Goal: Transaction & Acquisition: Purchase product/service

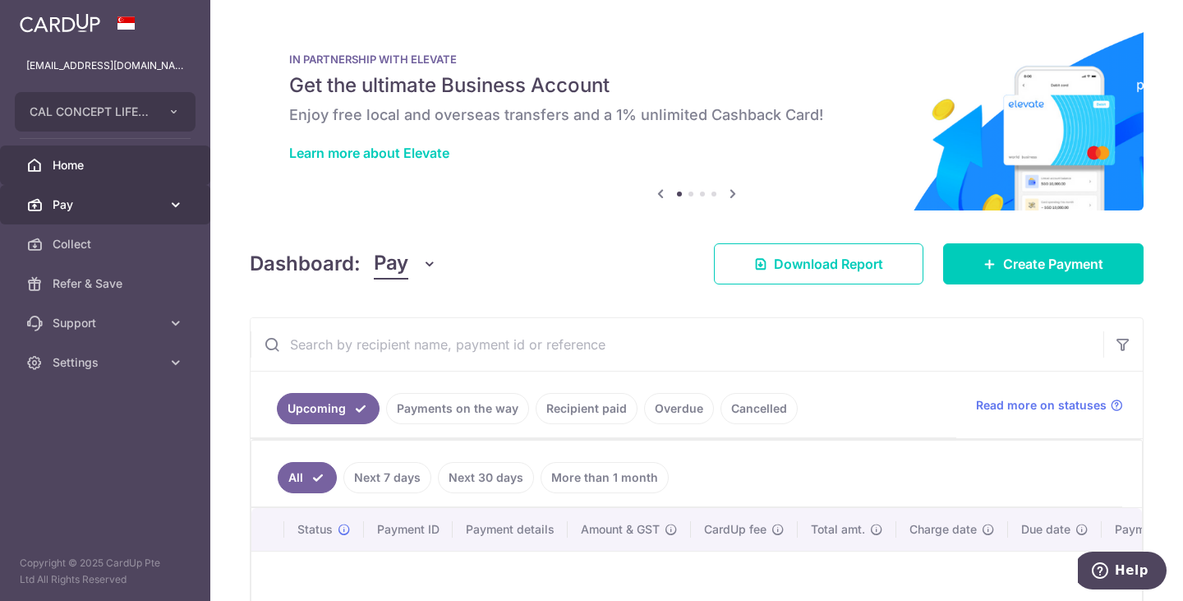
click at [100, 204] on span "Pay" at bounding box center [107, 204] width 108 height 16
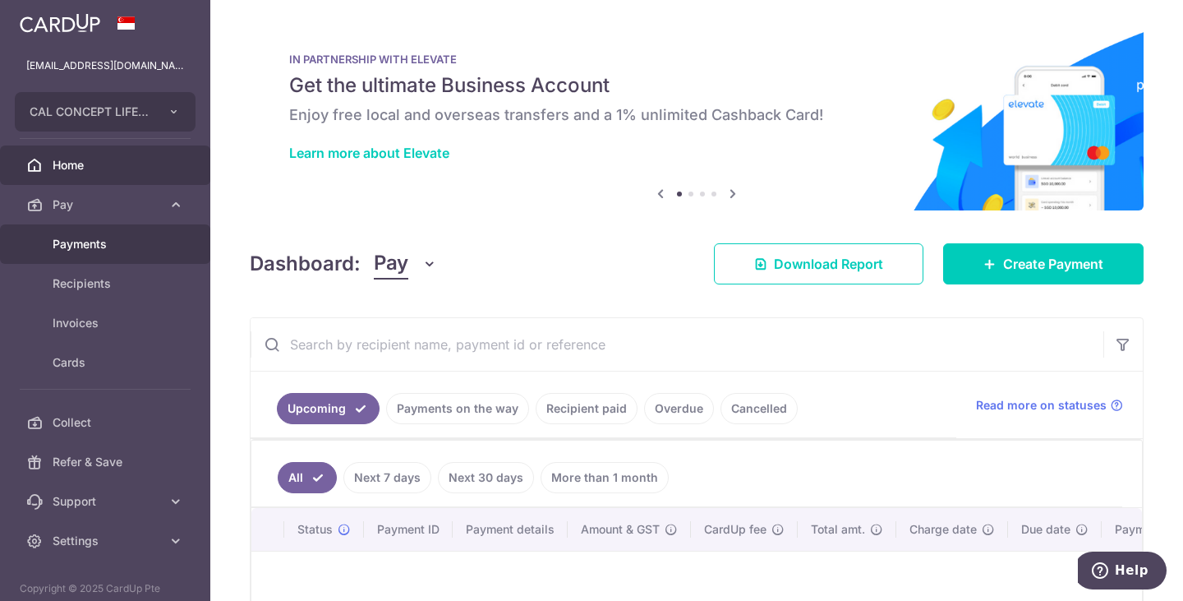
click at [88, 247] on span "Payments" at bounding box center [107, 244] width 108 height 16
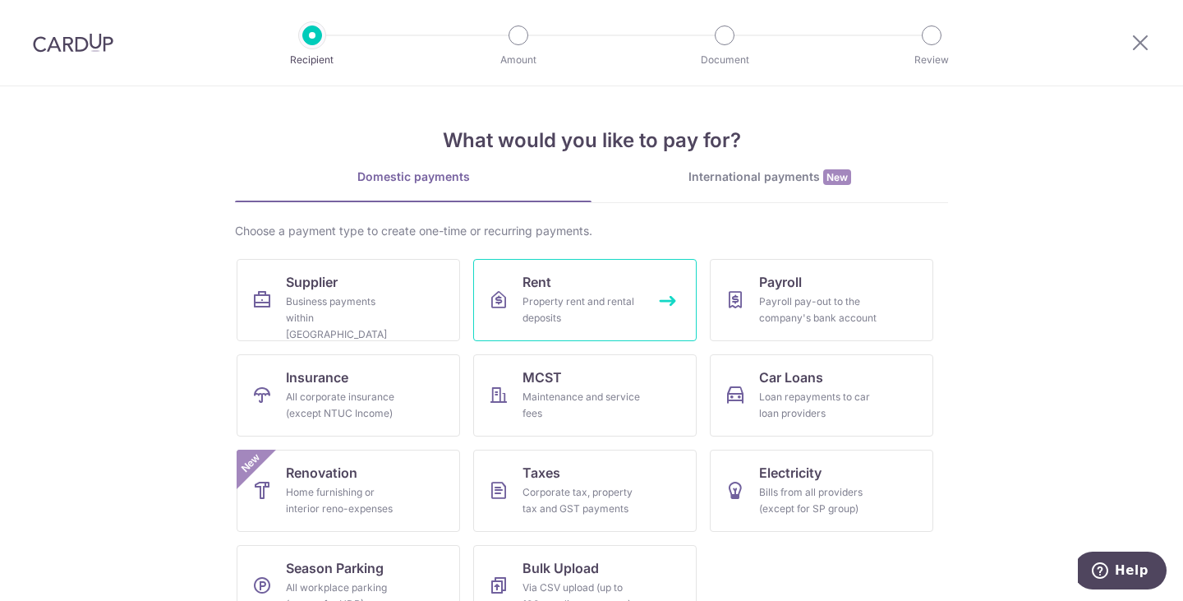
click at [523, 296] on div "Property rent and rental deposits" at bounding box center [582, 309] width 118 height 33
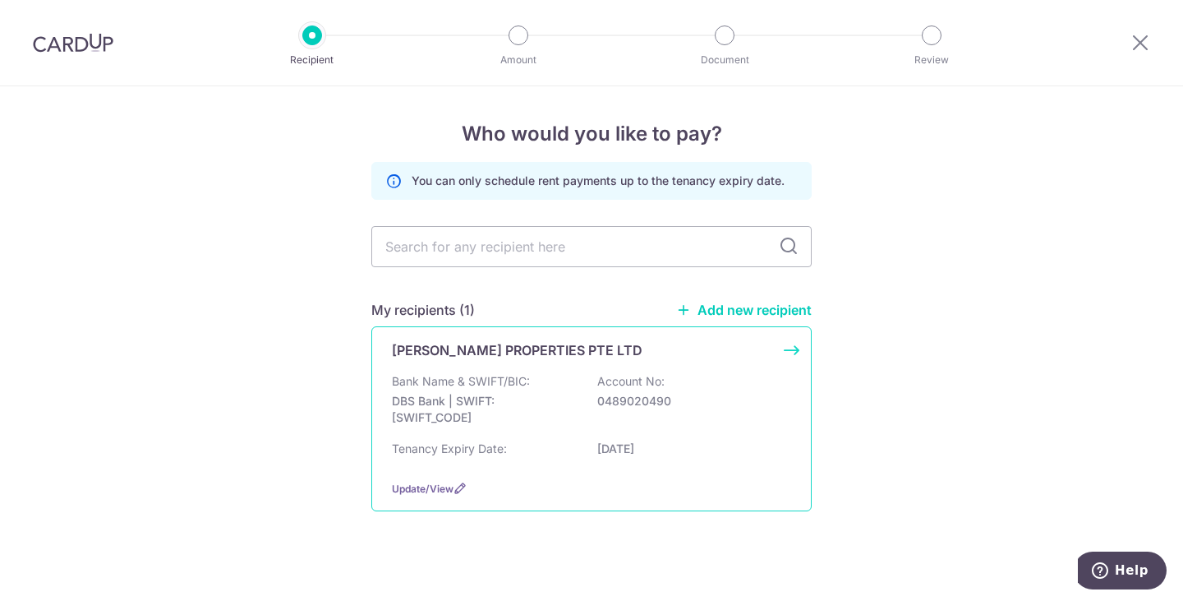
click at [487, 376] on p "Bank Name & SWIFT/BIC:" at bounding box center [461, 381] width 138 height 16
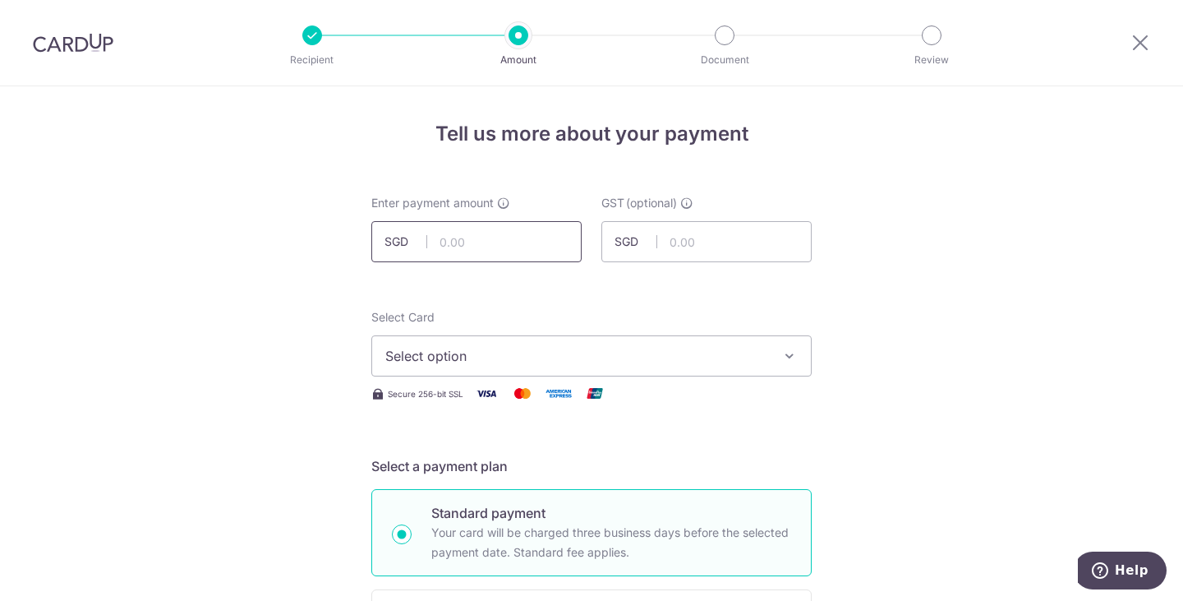
click at [504, 252] on input "text" at bounding box center [476, 241] width 210 height 41
type input "26,000.00"
click at [715, 243] on input "text" at bounding box center [707, 241] width 210 height 41
type input "2,340.00"
click at [459, 349] on span "Select option" at bounding box center [576, 356] width 383 height 20
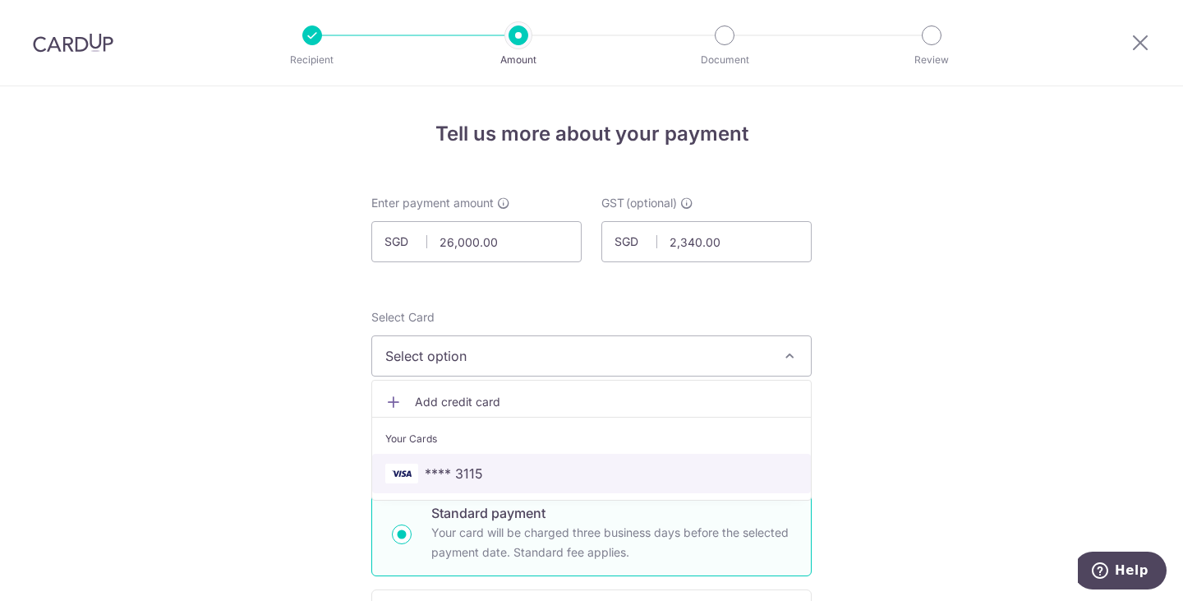
click at [475, 464] on span "**** 3115" at bounding box center [454, 474] width 58 height 20
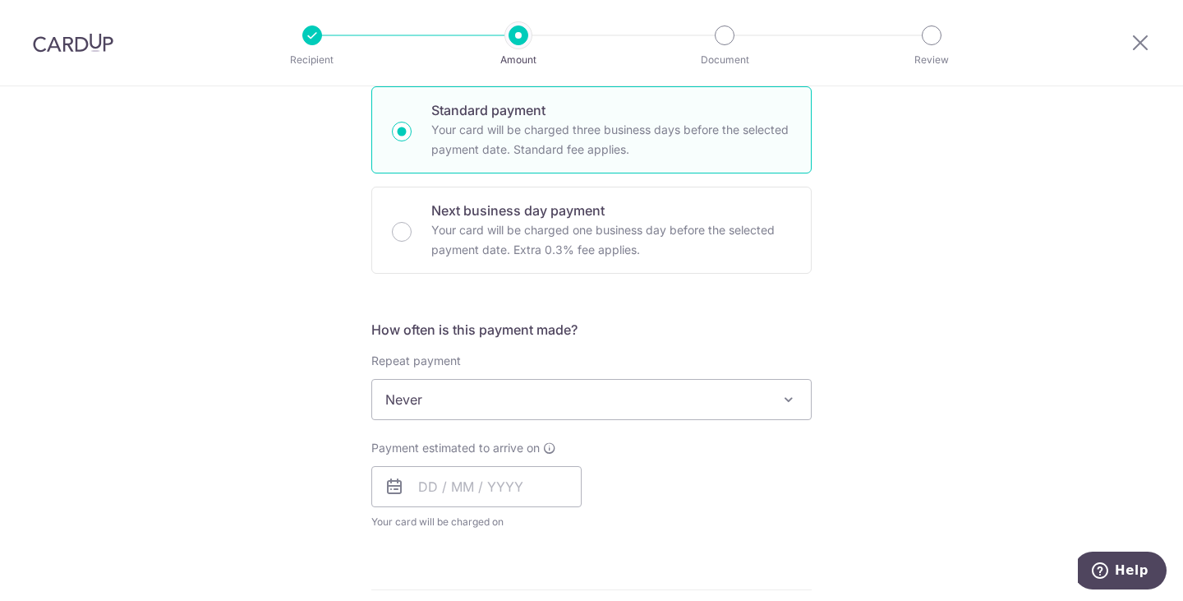
scroll to position [411, 0]
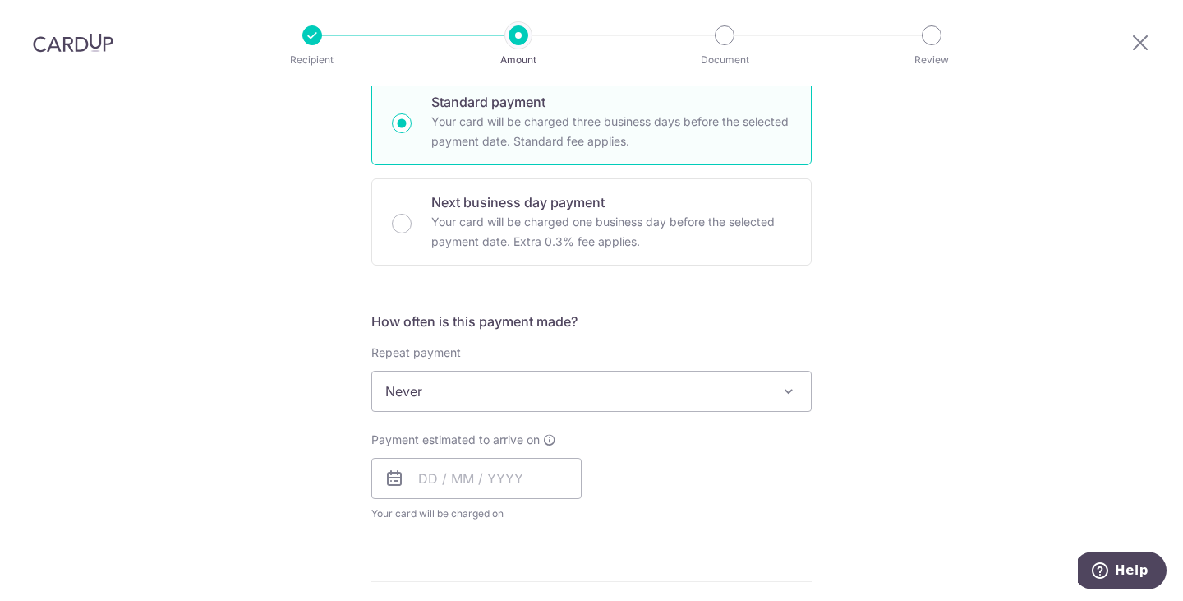
click at [495, 385] on span "Never" at bounding box center [591, 390] width 439 height 39
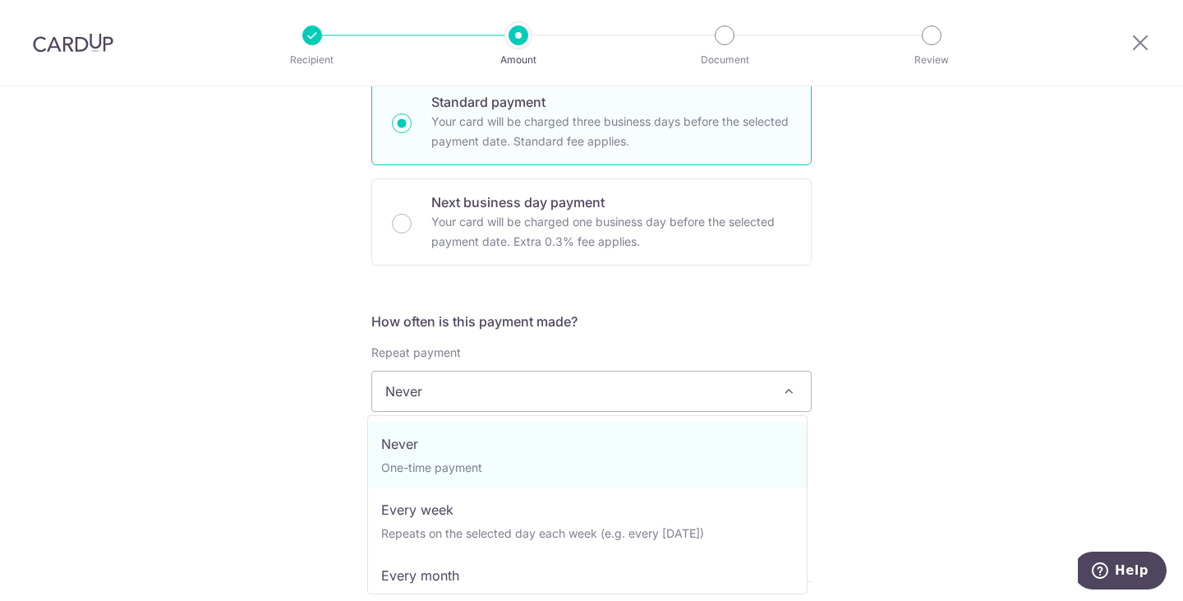
click at [280, 390] on div "Tell us more about your payment Enter payment amount SGD 26,000.00 26000.00 GST…" at bounding box center [591, 473] width 1183 height 1597
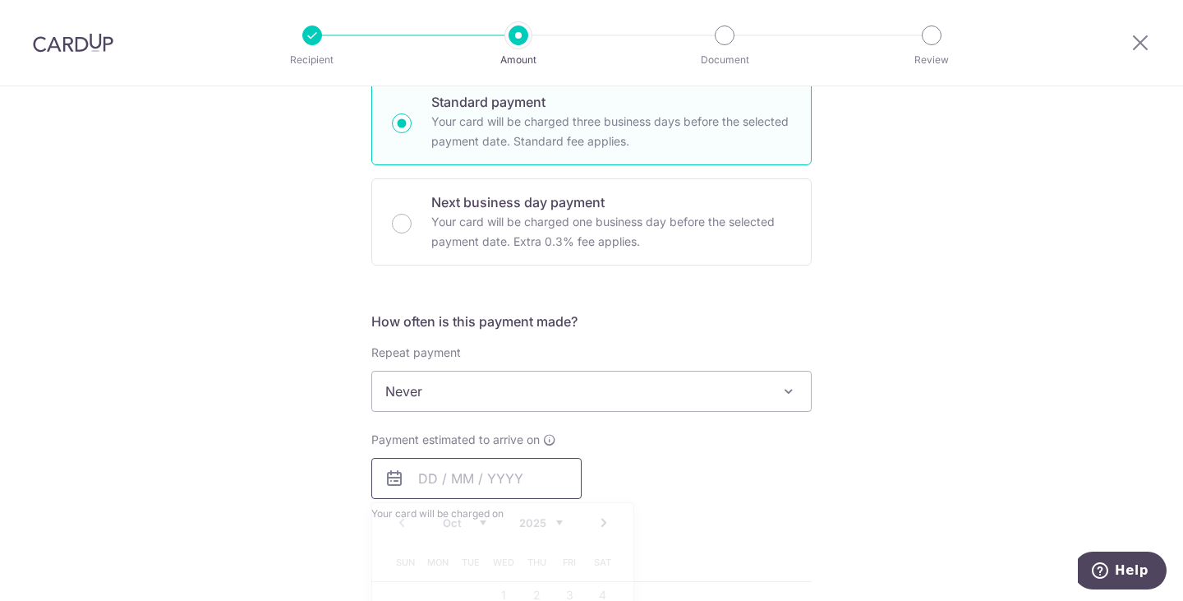
click at [457, 492] on input "text" at bounding box center [476, 478] width 210 height 41
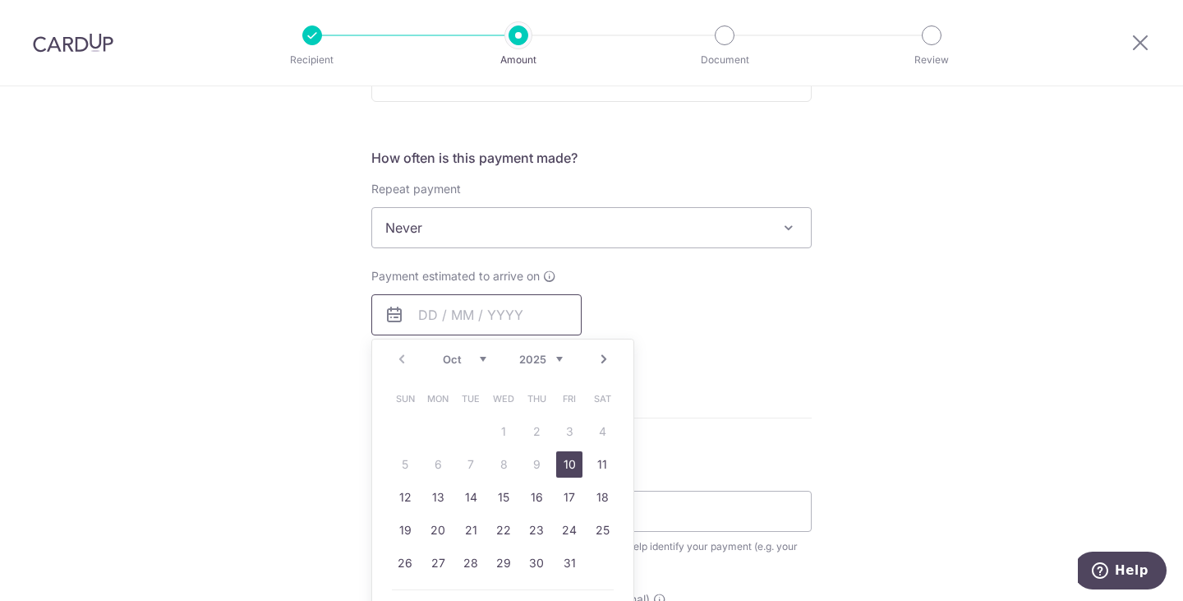
scroll to position [575, 0]
click at [562, 468] on link "10" at bounding box center [569, 463] width 26 height 26
type input "10/10/2025"
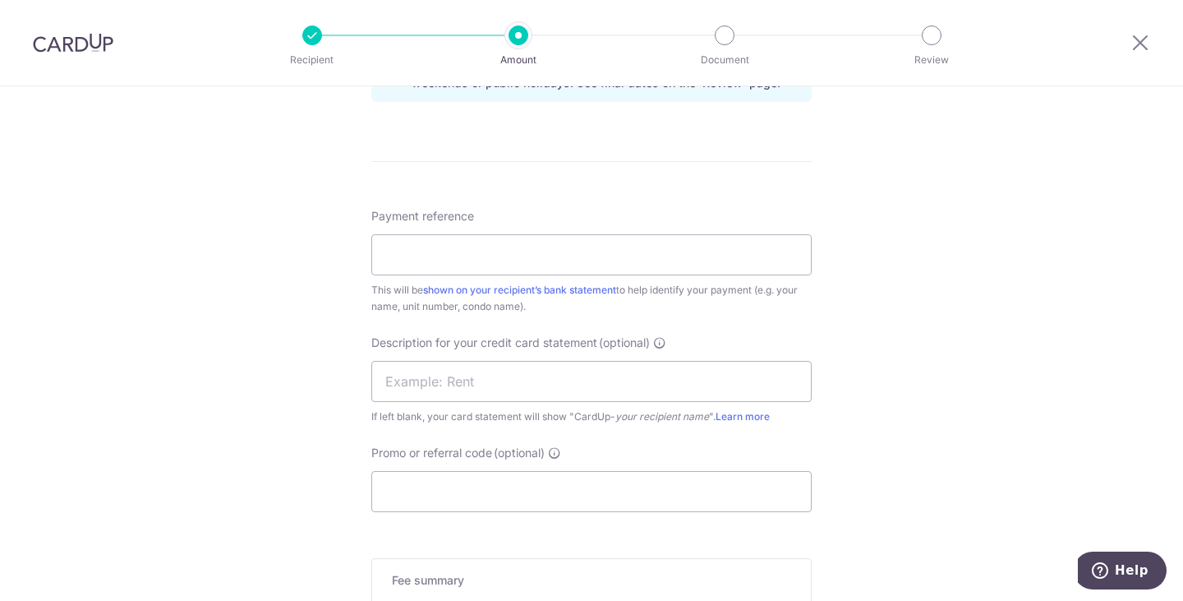
scroll to position [904, 0]
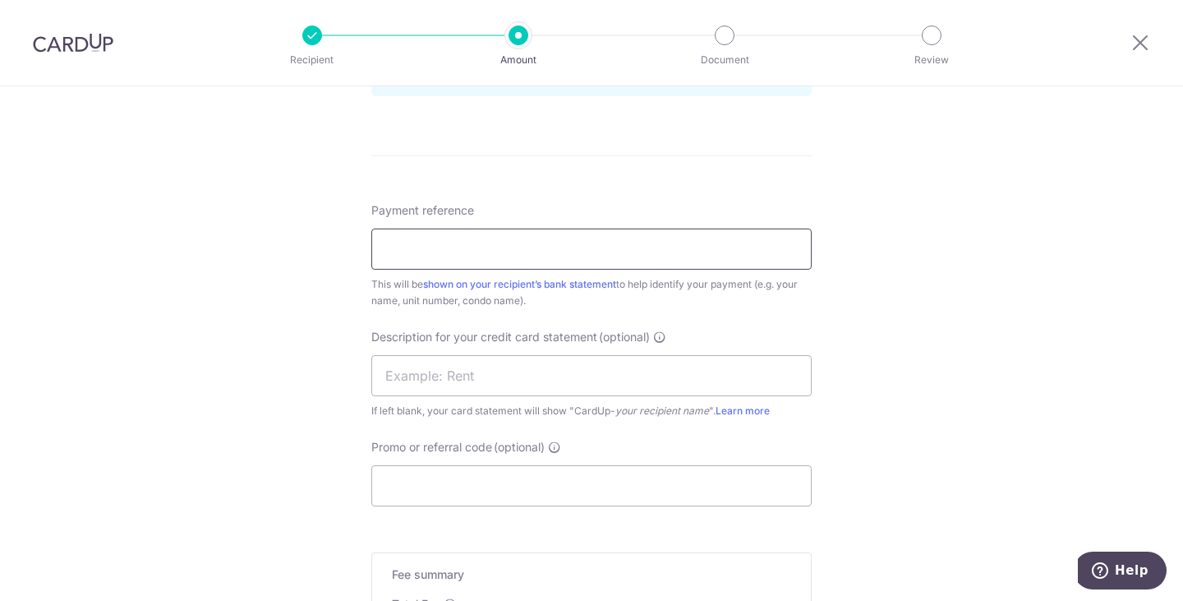
click at [447, 246] on input "Payment reference" at bounding box center [591, 248] width 441 height 41
drag, startPoint x: 484, startPoint y: 249, endPoint x: 168, endPoint y: 274, distance: 316.6
click at [179, 275] on div "Tell us more about your payment Enter payment amount SGD 26,000.00 26000.00 GST…" at bounding box center [591, 14] width 1183 height 1664
type input "rental malacca"
click at [434, 385] on input "text" at bounding box center [591, 375] width 441 height 41
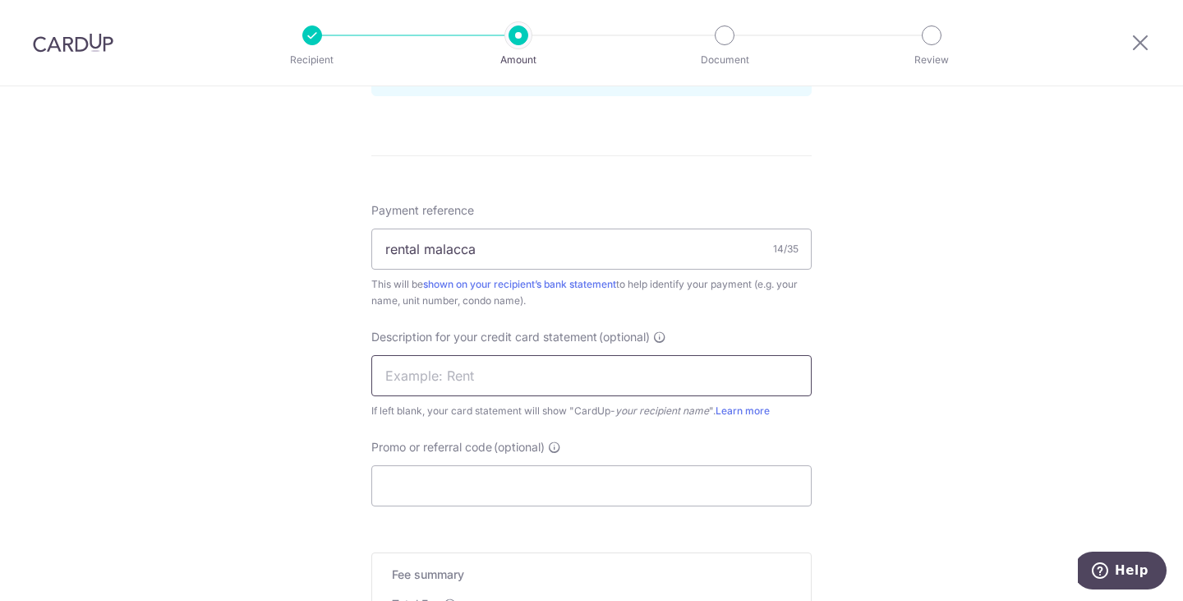
paste input "rental malacca"
type input "rental malacca"
click at [427, 482] on input "Promo or referral code (optional)" at bounding box center [591, 485] width 441 height 41
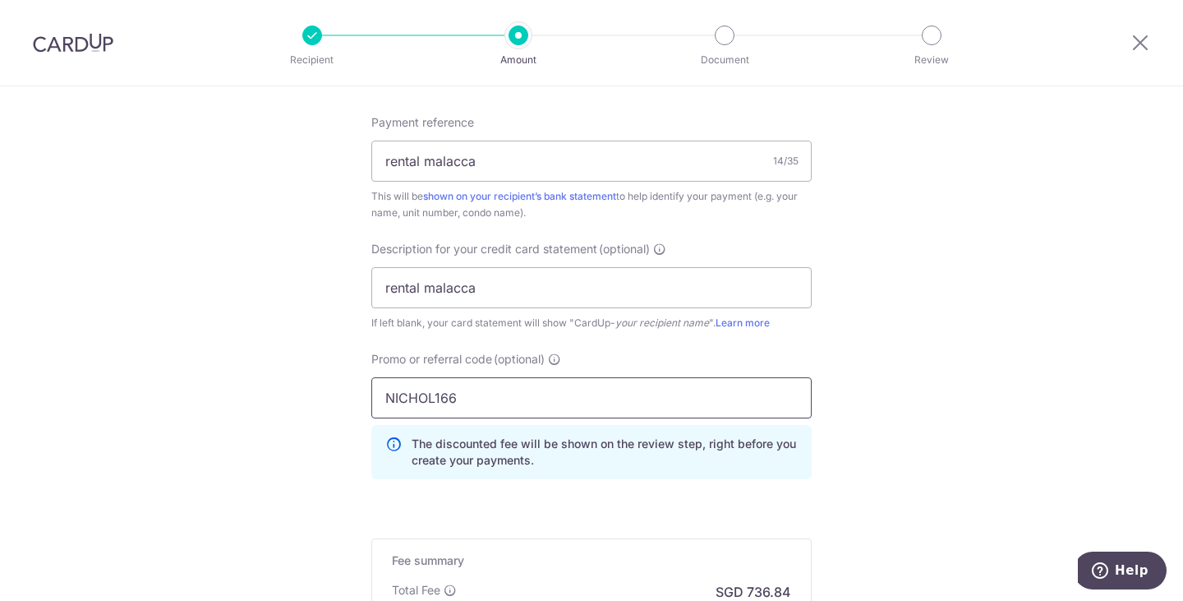
scroll to position [1151, 0]
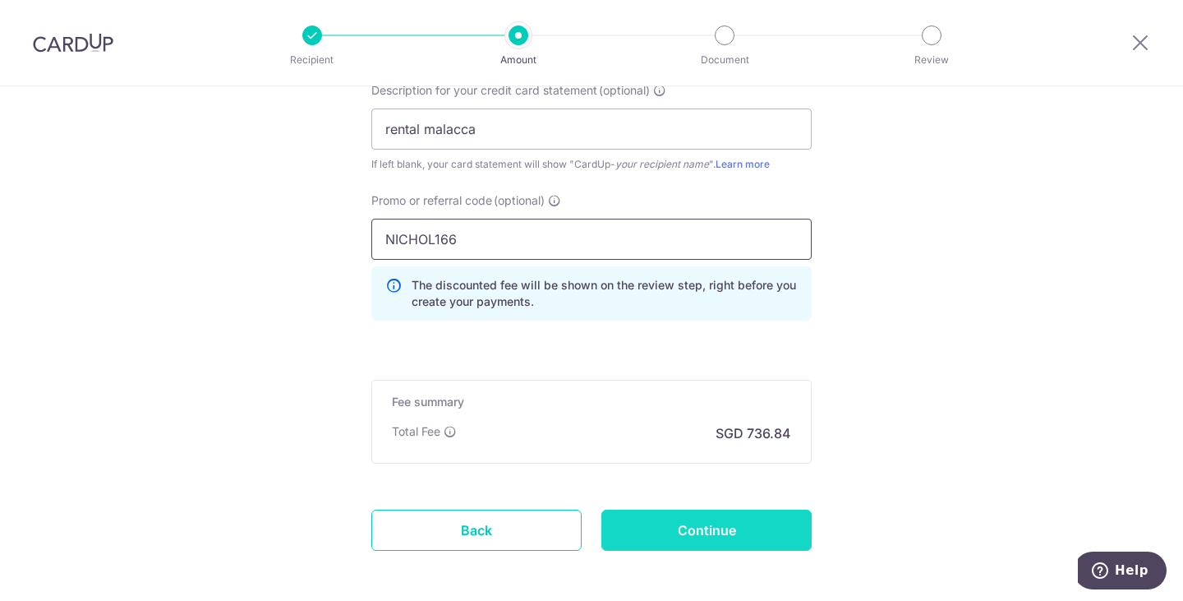
type input "NICHOL166"
click at [749, 526] on input "Continue" at bounding box center [707, 530] width 210 height 41
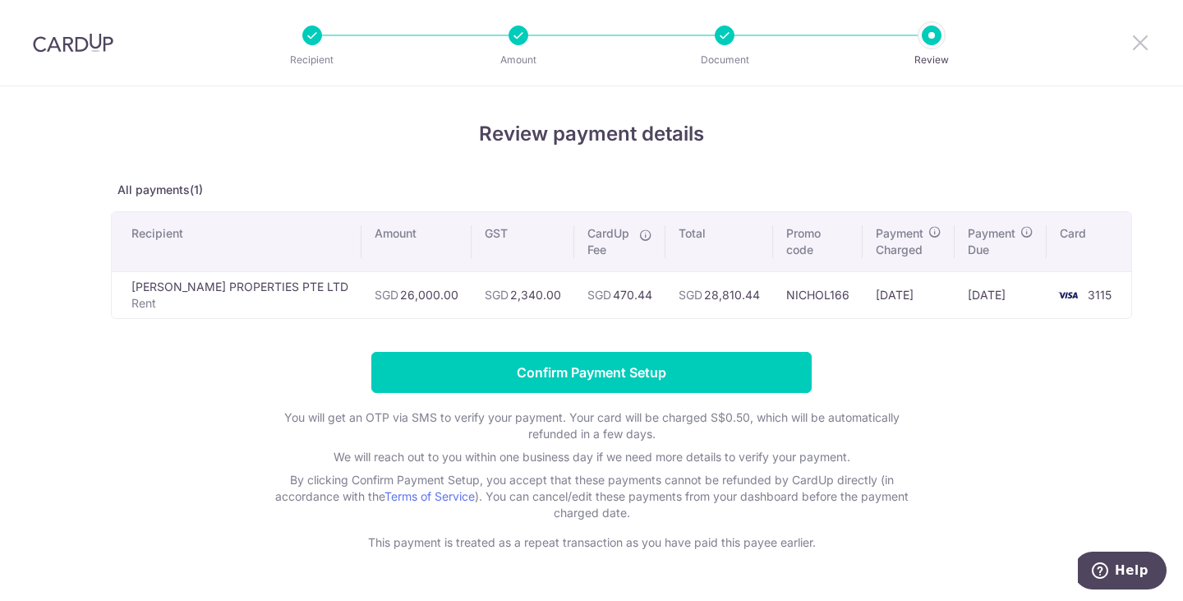
click at [1138, 45] on icon at bounding box center [1141, 42] width 20 height 21
click at [1131, 41] on icon at bounding box center [1141, 42] width 20 height 21
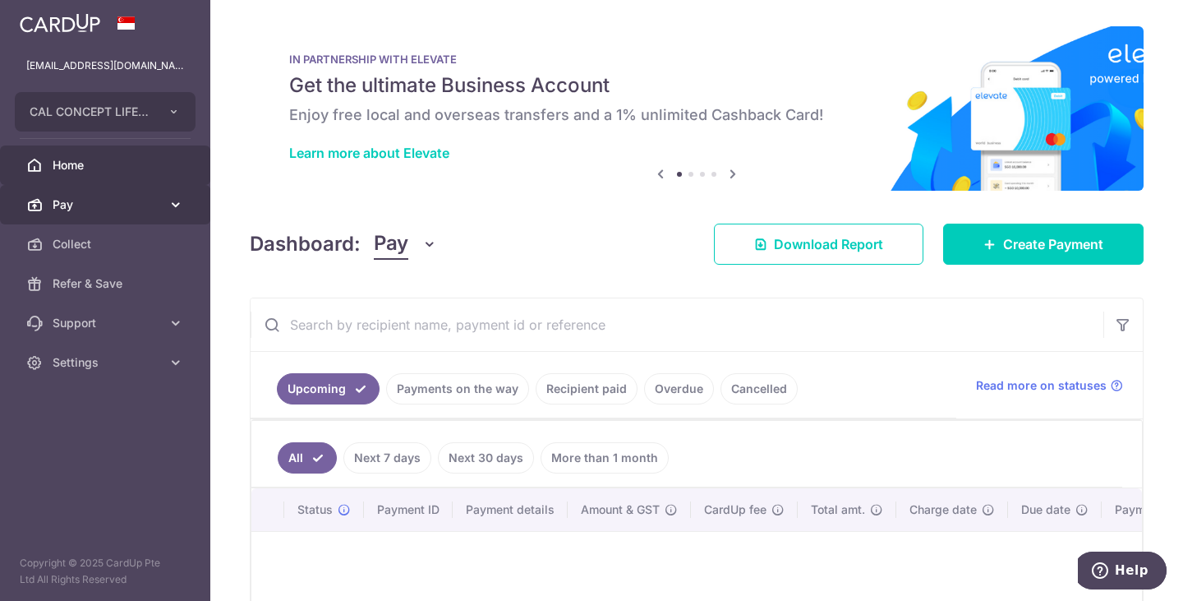
click at [113, 211] on span "Pay" at bounding box center [107, 204] width 108 height 16
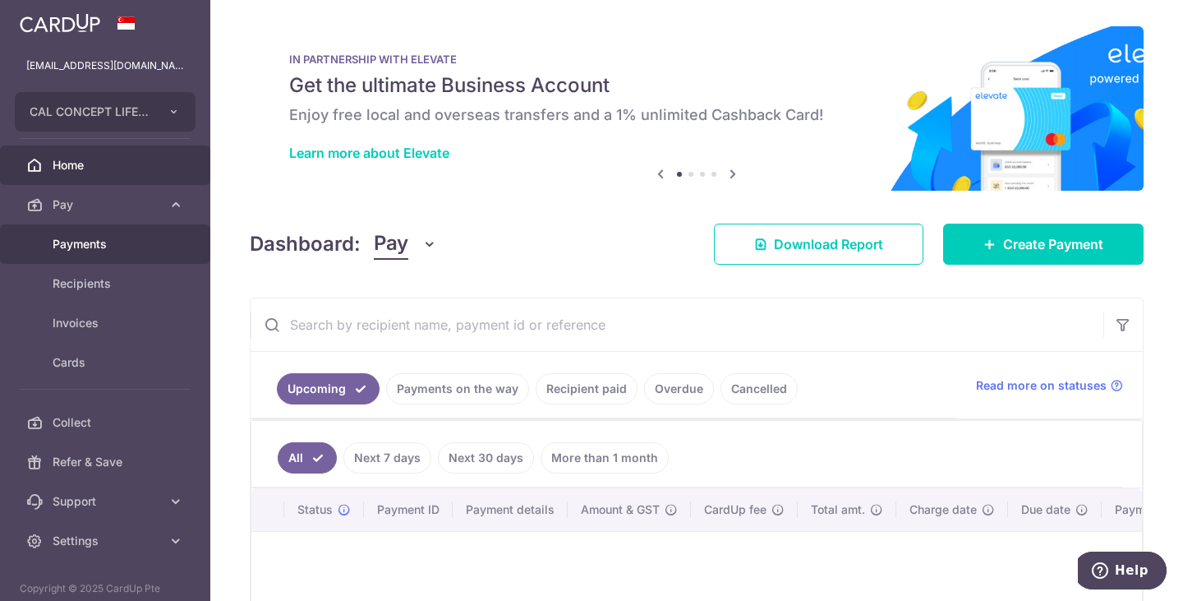
click at [119, 251] on span "Payments" at bounding box center [107, 244] width 108 height 16
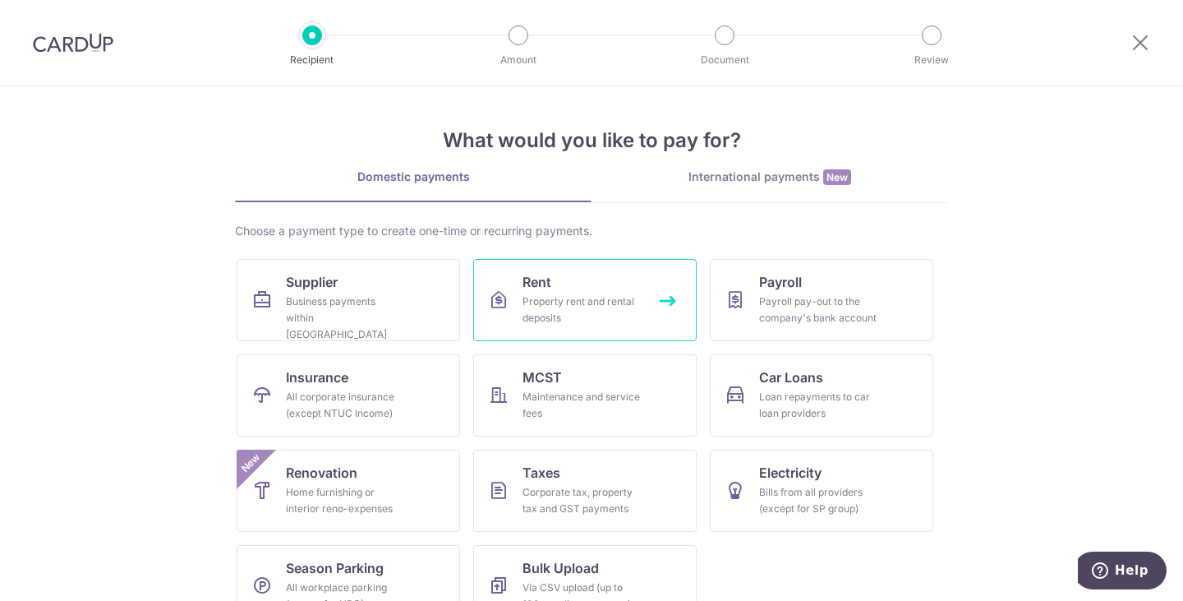
click at [570, 279] on link "Rent Property rent and rental deposits" at bounding box center [585, 300] width 224 height 82
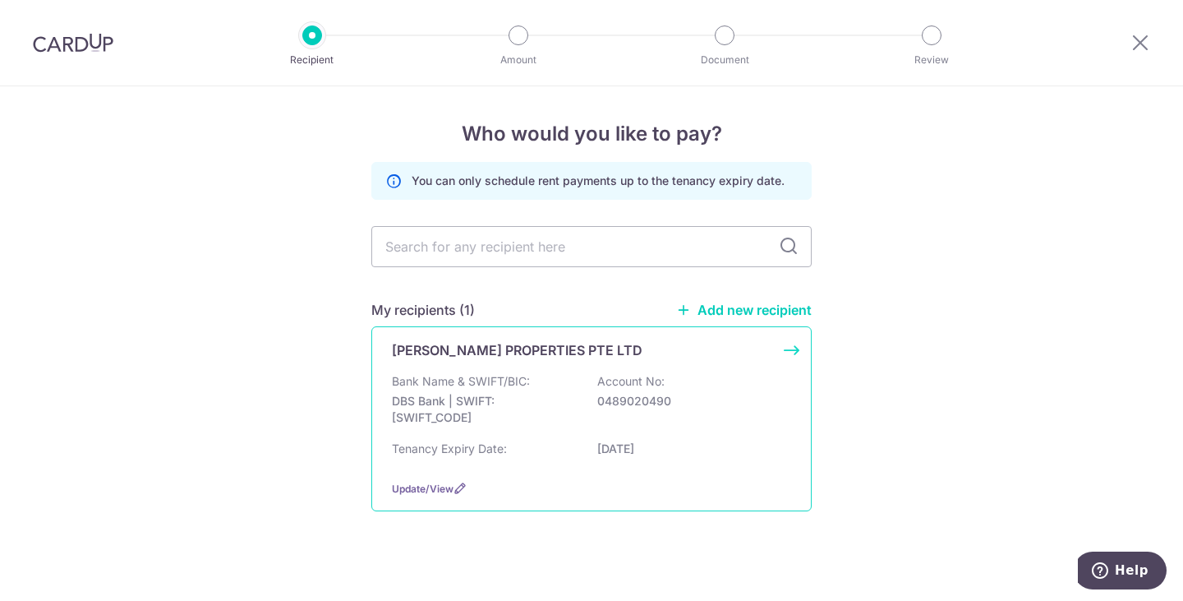
click at [557, 364] on div "[PERSON_NAME] PROPERTIES PTE LTD Bank Name & SWIFT/BIC: DBS Bank | SWIFT: [SWIF…" at bounding box center [591, 418] width 441 height 185
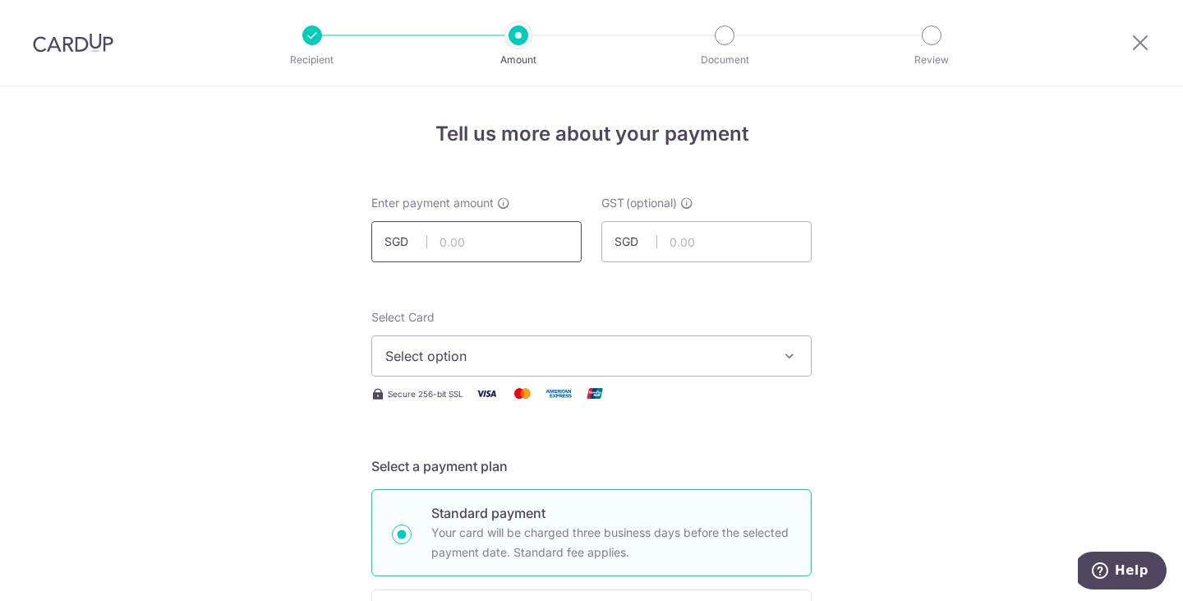
click at [513, 239] on input "text" at bounding box center [476, 241] width 210 height 41
type input "26,000.00"
click at [705, 238] on input "text" at bounding box center [707, 241] width 210 height 41
type input "2,340.00"
click at [508, 353] on span "Select option" at bounding box center [576, 356] width 383 height 20
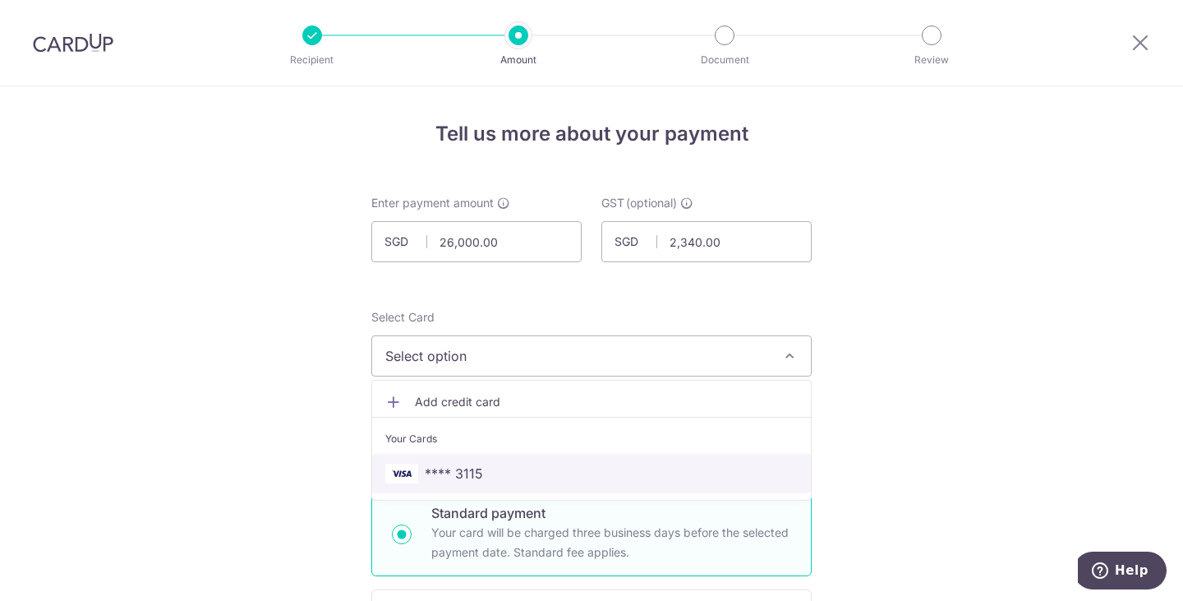
click at [505, 473] on span "**** 3115" at bounding box center [591, 474] width 413 height 20
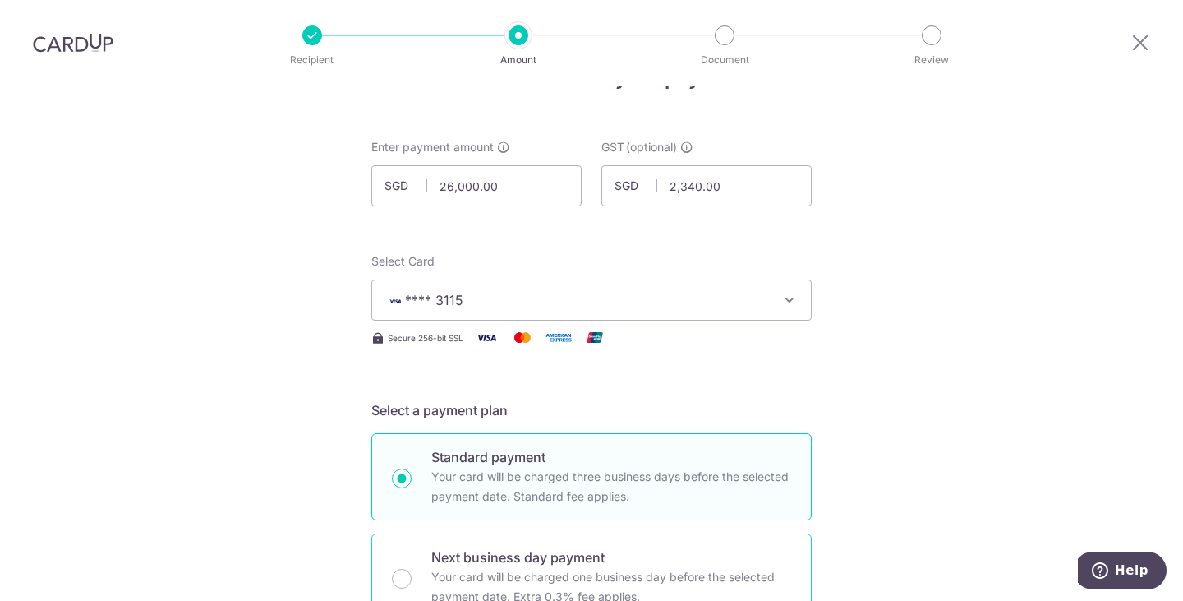
scroll to position [164, 0]
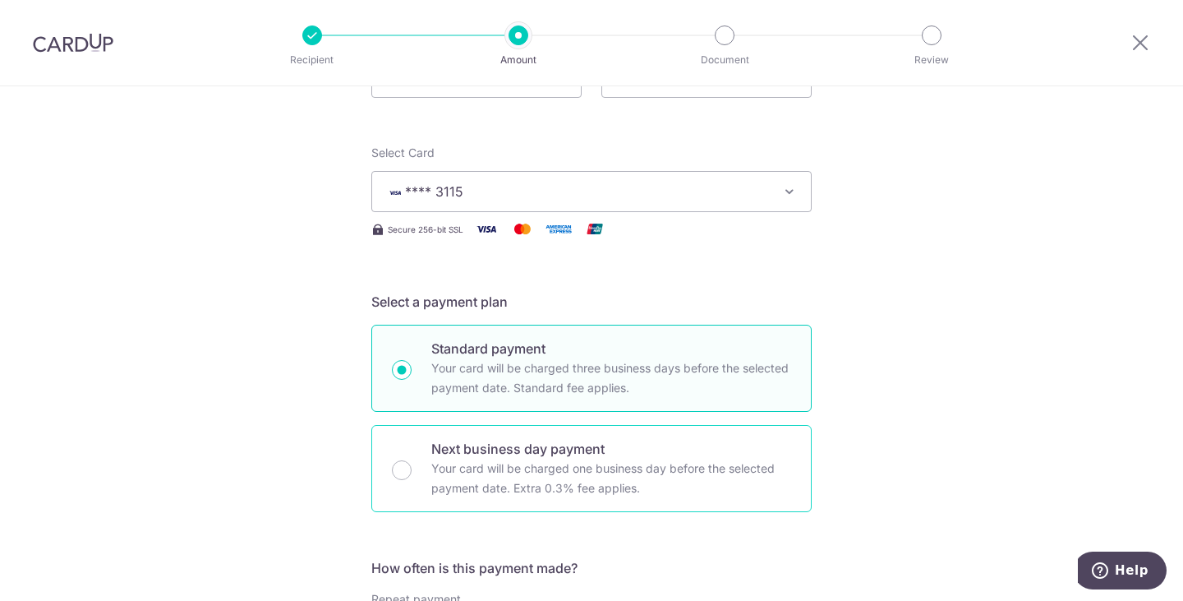
click at [539, 475] on p "Your card will be charged one business day before the selected payment date. Ex…" at bounding box center [611, 478] width 360 height 39
click at [412, 475] on input "Next business day payment Your card will be charged one business day before the…" at bounding box center [402, 470] width 20 height 20
radio input "false"
radio input "true"
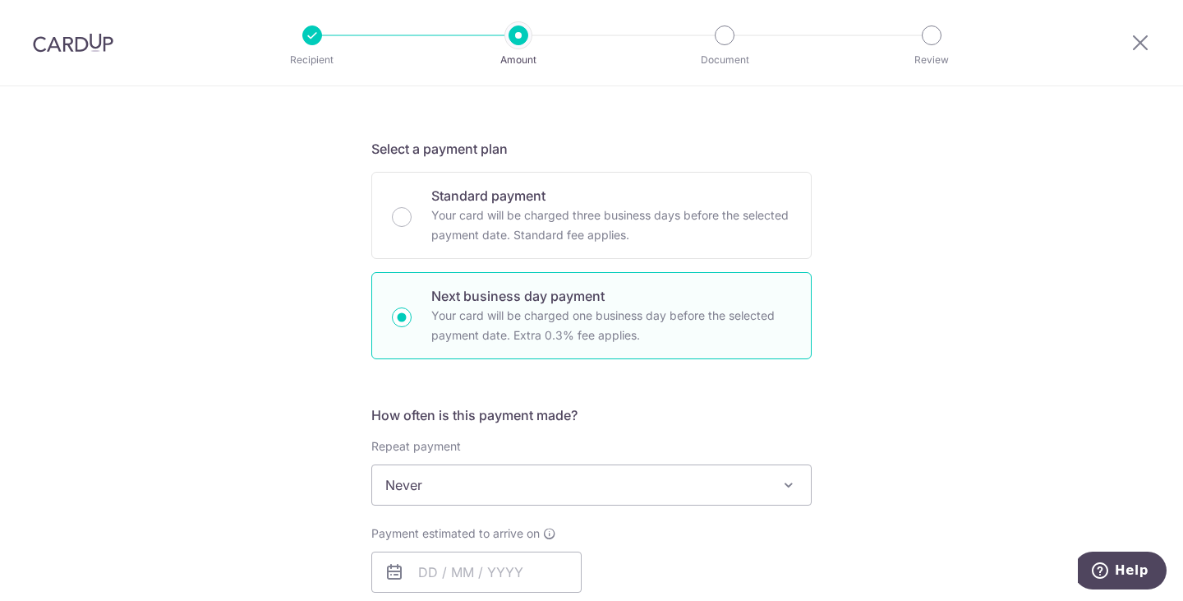
scroll to position [564, 0]
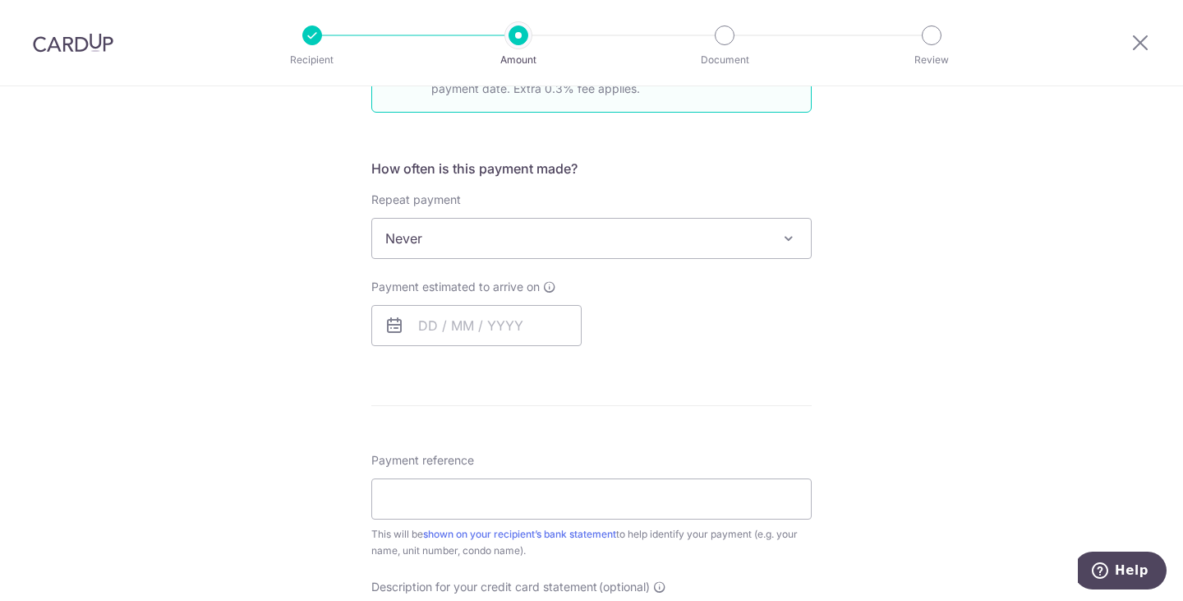
click at [449, 217] on div "Repeat payment Never Every week Every month Every quarter Every half a year Nev…" at bounding box center [591, 224] width 441 height 67
click at [435, 341] on input "text" at bounding box center [476, 325] width 210 height 41
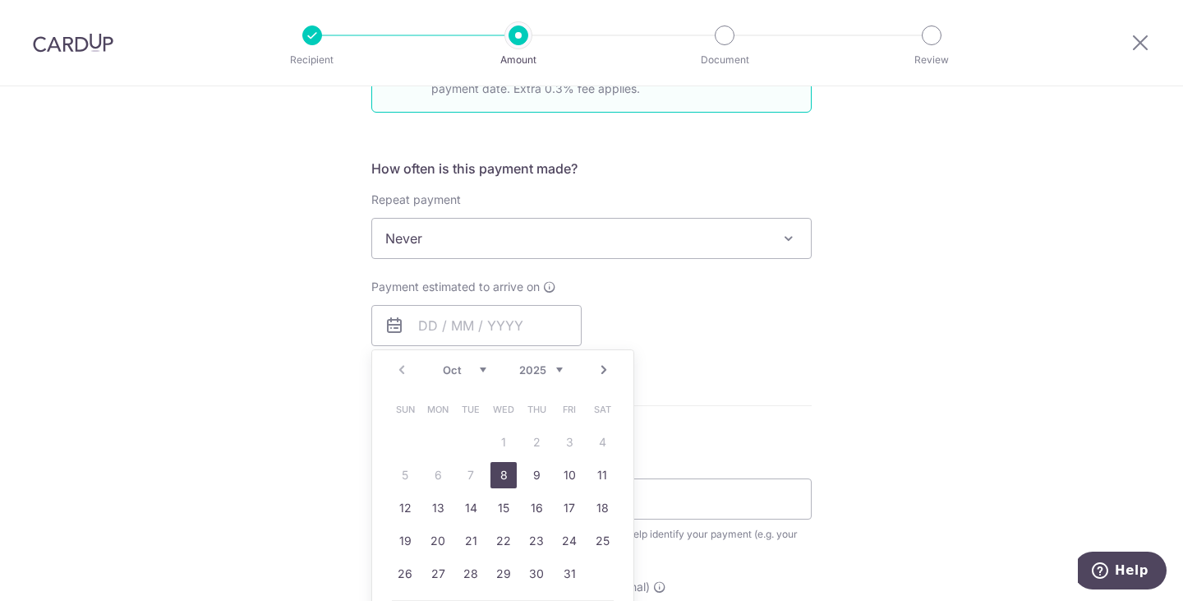
click at [496, 478] on link "8" at bounding box center [504, 475] width 26 height 26
type input "08/10/2025"
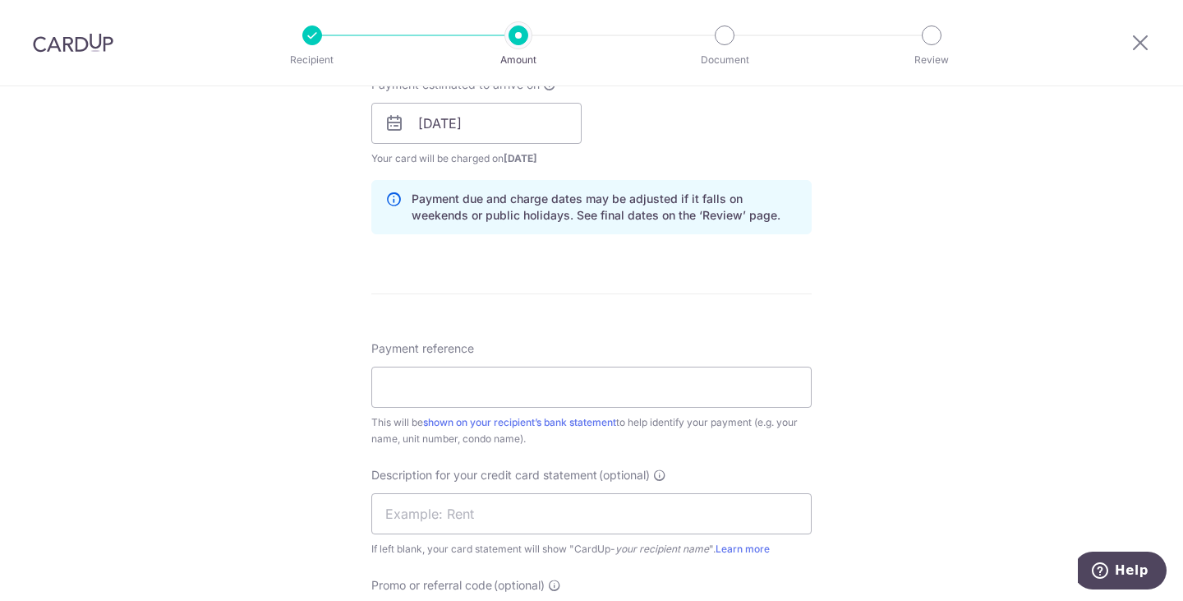
scroll to position [893, 0]
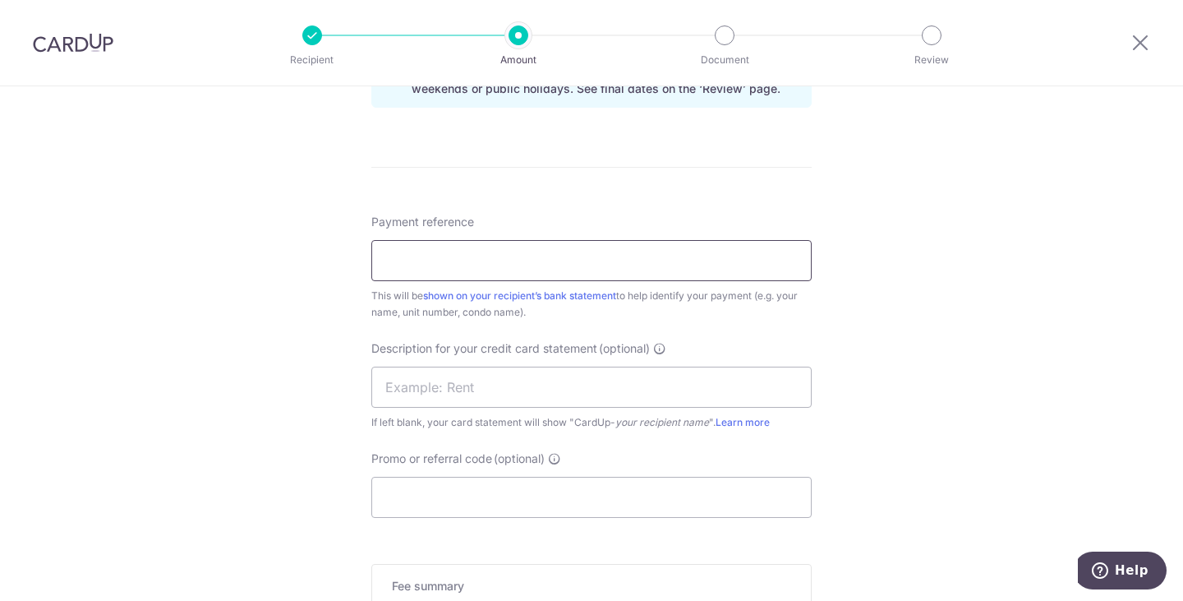
click at [481, 265] on input "Payment reference" at bounding box center [591, 260] width 441 height 41
type input "Malacca Rental"
click at [458, 386] on input "text" at bounding box center [591, 387] width 441 height 41
type input "Malacca Rental"
click at [461, 481] on input "Promo or referral code (optional)" at bounding box center [591, 497] width 441 height 41
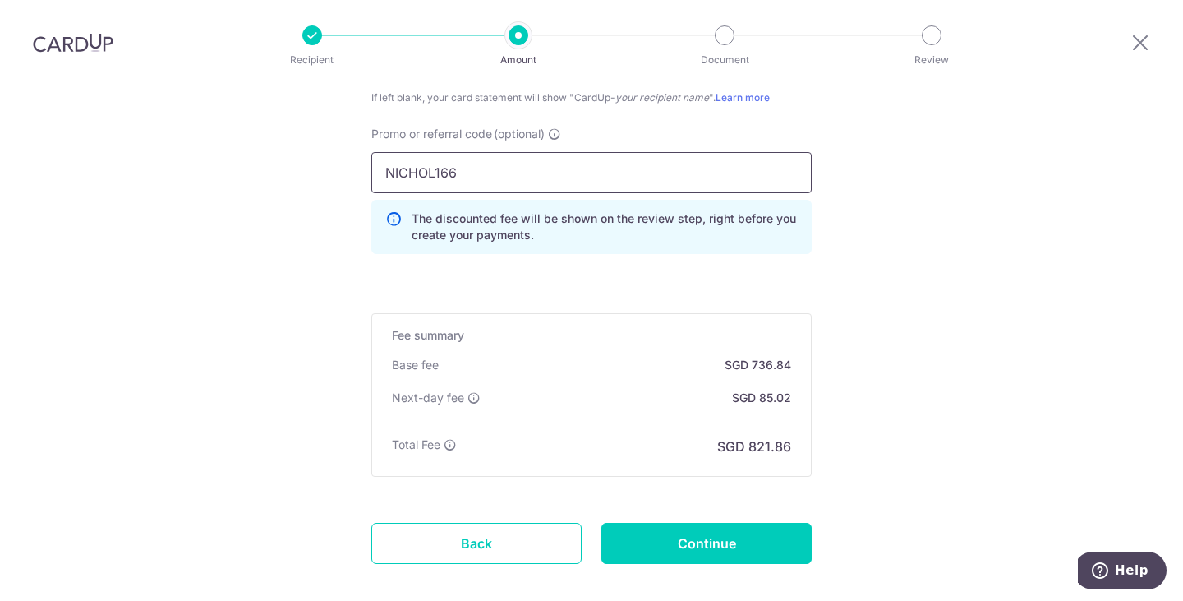
scroll to position [1221, 0]
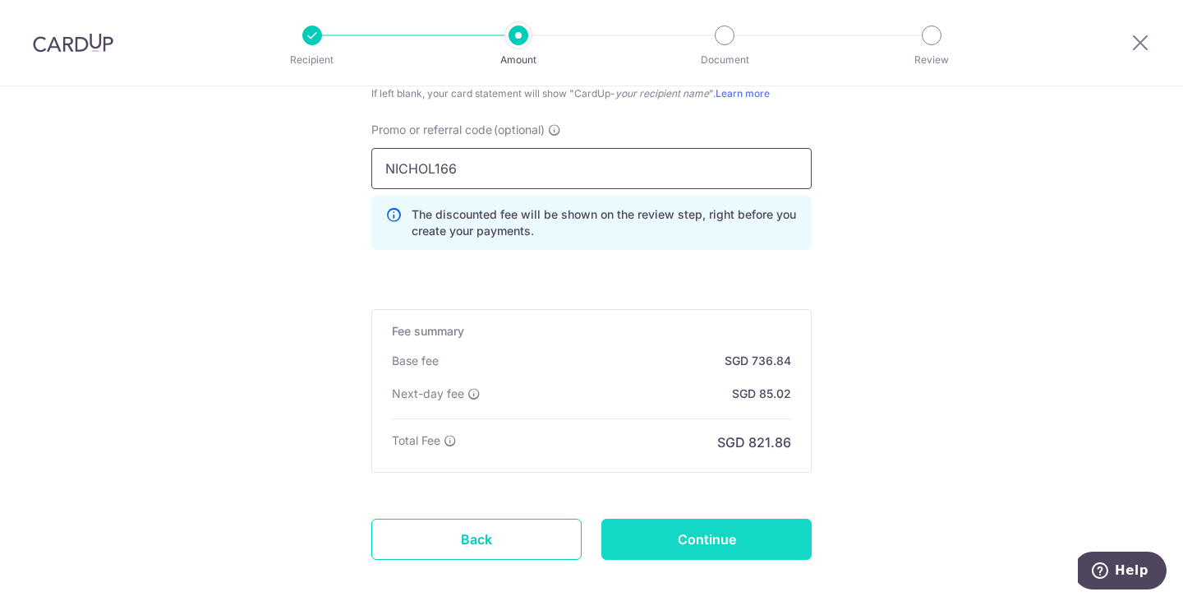
type input "NICHOL166"
click at [726, 524] on input "Continue" at bounding box center [707, 539] width 210 height 41
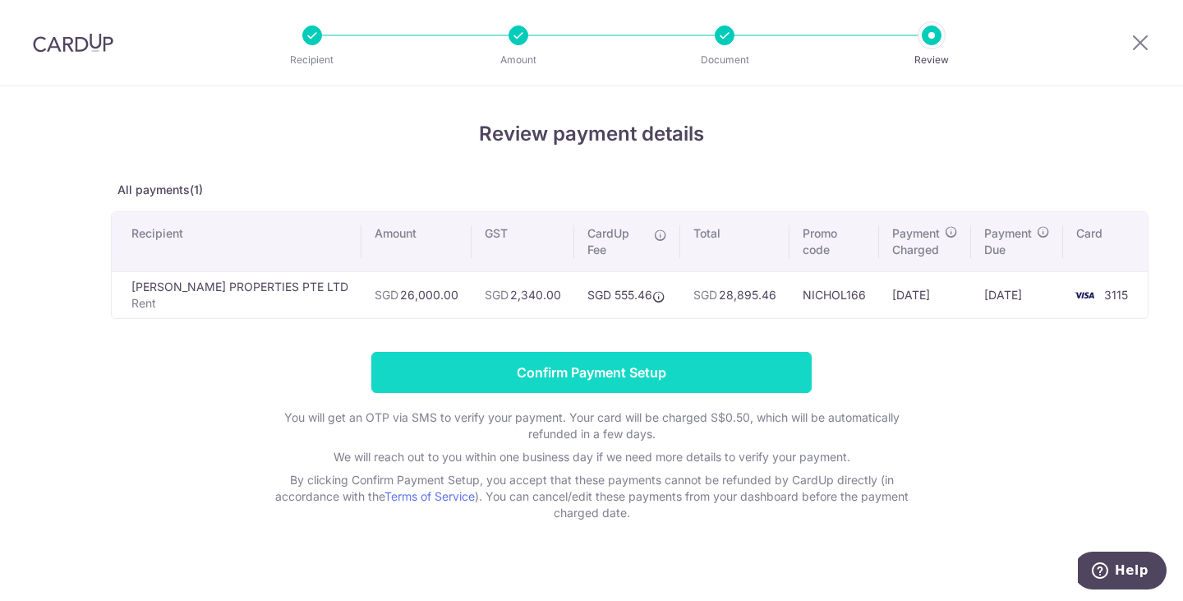
click at [628, 374] on input "Confirm Payment Setup" at bounding box center [591, 372] width 441 height 41
